Goal: Check status: Check status

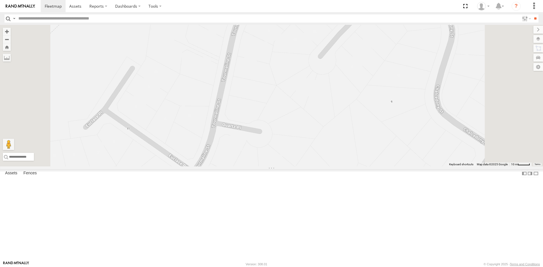
scroll to position [57, 0]
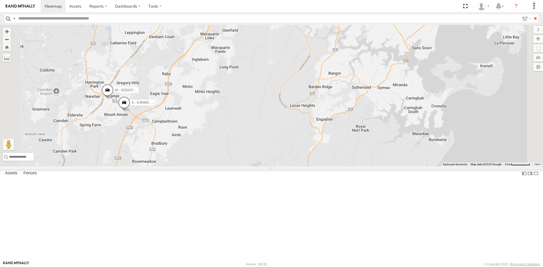
drag, startPoint x: 244, startPoint y: 98, endPoint x: 237, endPoint y: 116, distance: 19.3
click at [237, 116] on div "S - EJR66V - [PERSON_NAME] W - ADS247 - [PERSON_NAME] S - DPLUMR - [PERSON_NAME]" at bounding box center [271, 96] width 543 height 142
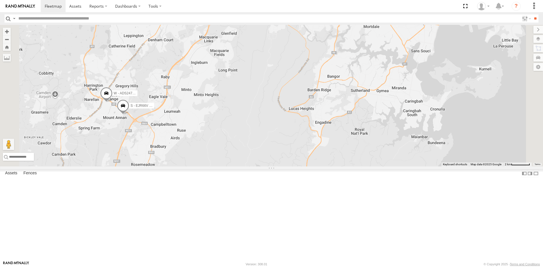
click at [129, 114] on span at bounding box center [123, 106] width 12 height 15
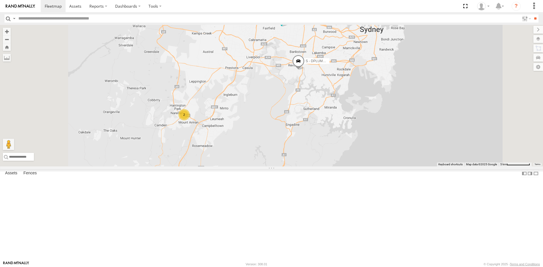
drag, startPoint x: 357, startPoint y: 66, endPoint x: 353, endPoint y: 120, distance: 53.3
click at [354, 120] on div "S - DPLUMR - [PERSON_NAME] S - CQ32LY - [PERSON_NAME] 2 S - DND95Q - [PERSON_NA…" at bounding box center [271, 96] width 543 height 142
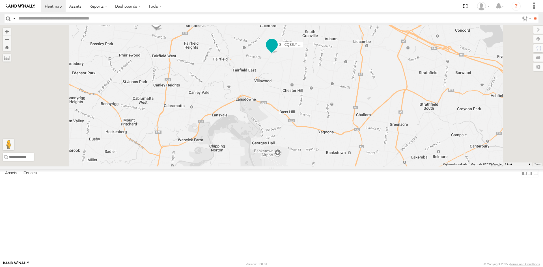
drag, startPoint x: 328, startPoint y: 82, endPoint x: 395, endPoint y: 109, distance: 72.8
click at [277, 49] on span at bounding box center [272, 44] width 10 height 10
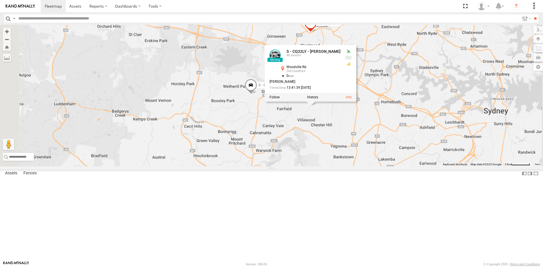
drag, startPoint x: 338, startPoint y: 81, endPoint x: 336, endPoint y: 150, distance: 69.6
click at [282, 88] on label "S - DND95Q - [PERSON_NAME]" at bounding box center [268, 85] width 28 height 6
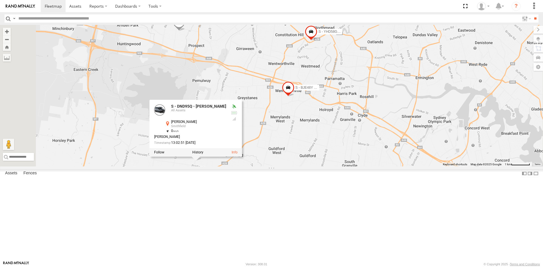
drag, startPoint x: 338, startPoint y: 93, endPoint x: 358, endPoint y: 105, distance: 23.5
click at [359, 106] on div "S - DPLUMR - [PERSON_NAME] S - CQ32LY - [PERSON_NAME] S - DND95Q - [PERSON_NAME…" at bounding box center [271, 96] width 543 height 142
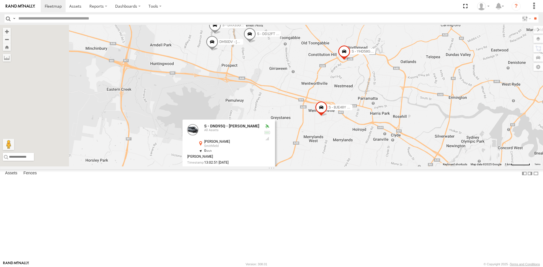
click at [221, 34] on span at bounding box center [215, 26] width 12 height 15
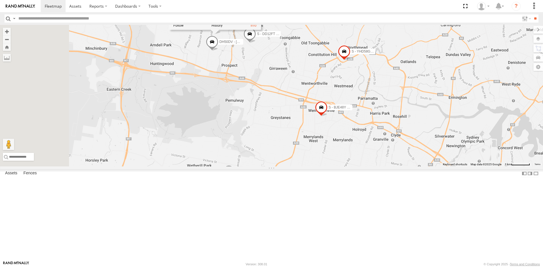
click at [218, 51] on span at bounding box center [212, 42] width 12 height 15
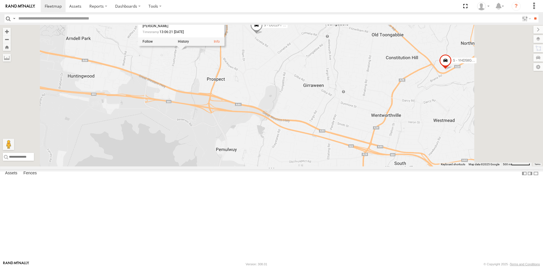
click at [263, 34] on span at bounding box center [256, 26] width 12 height 15
click at [264, 28] on label at bounding box center [258, 26] width 11 height 4
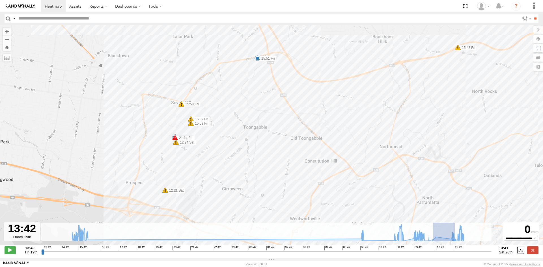
drag, startPoint x: 433, startPoint y: 241, endPoint x: 459, endPoint y: 241, distance: 26.3
click at [456, 241] on icon at bounding box center [454, 240] width 5 height 5
type input "**********"
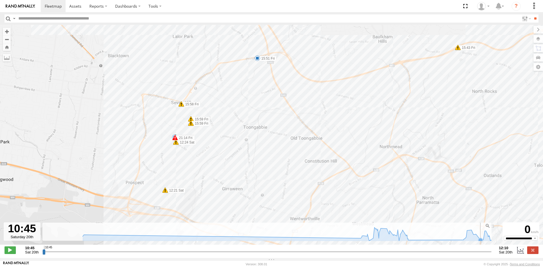
click at [480, 239] on icon at bounding box center [288, 234] width 416 height 13
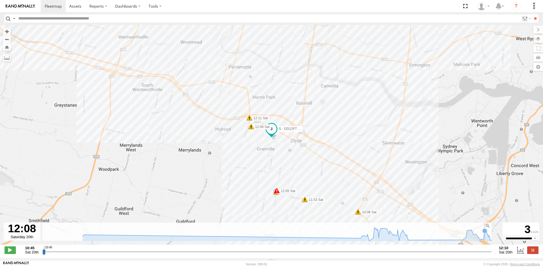
click at [485, 239] on icon at bounding box center [288, 234] width 416 height 13
click at [488, 238] on icon at bounding box center [488, 235] width 5 height 5
click at [483, 237] on icon at bounding box center [288, 234] width 416 height 13
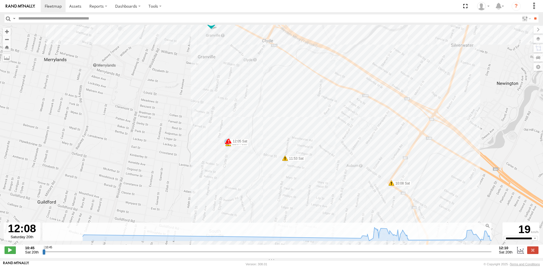
drag, startPoint x: 268, startPoint y: 192, endPoint x: 266, endPoint y: 164, distance: 27.5
click at [266, 164] on div "S - DD12FT - Rhyce Muscat 15:18 Fri 15:43 Fri 15:51 Fri 16:00 Fri 21:14 Fri 06:…" at bounding box center [271, 138] width 543 height 226
